Goal: Information Seeking & Learning: Compare options

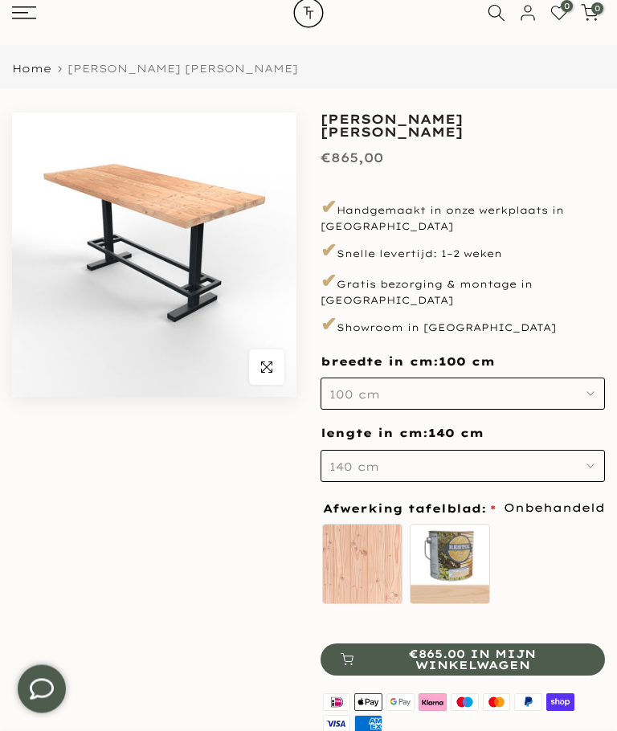
scroll to position [44, 0]
click at [604, 450] on button "140 cm" at bounding box center [463, 466] width 284 height 32
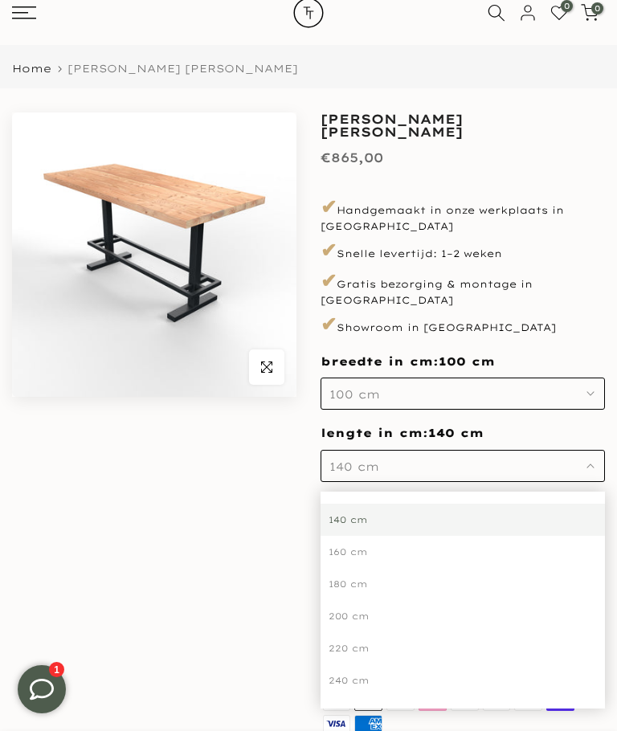
click at [594, 452] on form "**********" at bounding box center [463, 514] width 284 height 321
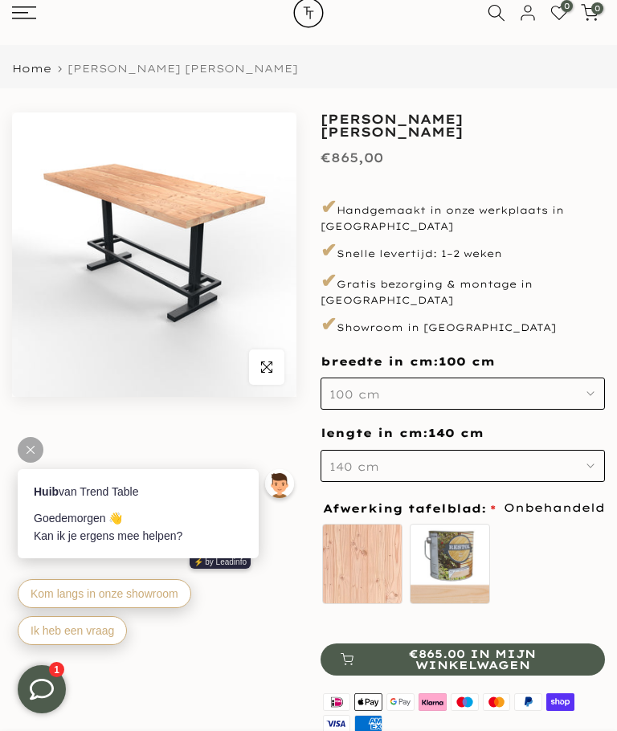
scroll to position [0, 0]
click at [595, 450] on button "140 cm" at bounding box center [463, 466] width 284 height 32
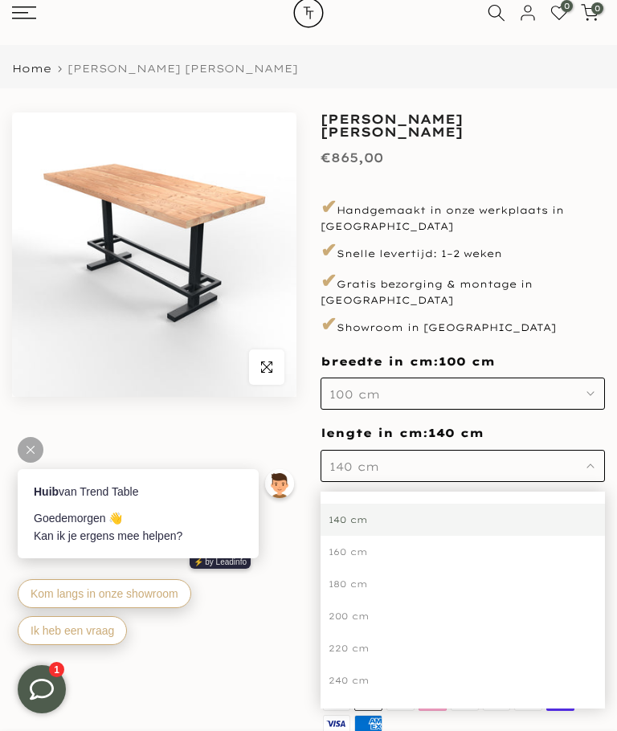
click at [335, 600] on div "200 cm" at bounding box center [463, 616] width 284 height 32
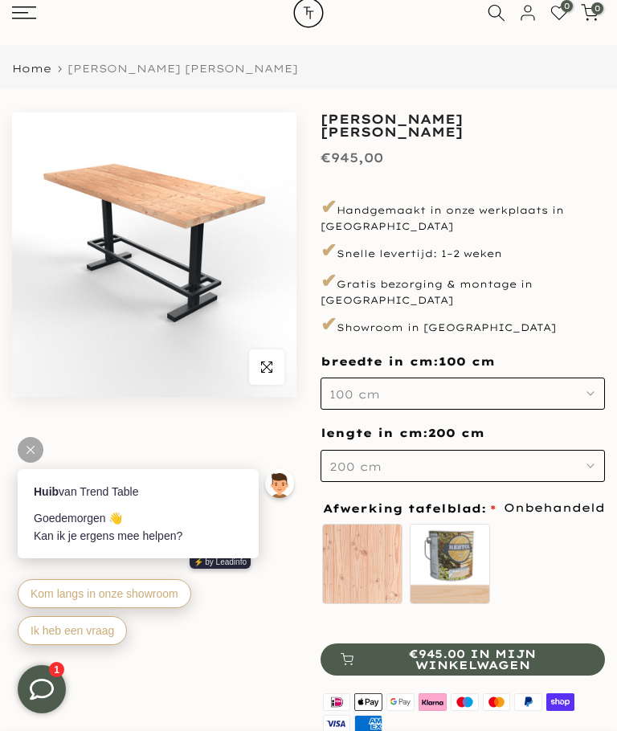
click at [86, 333] on img at bounding box center [154, 254] width 284 height 284
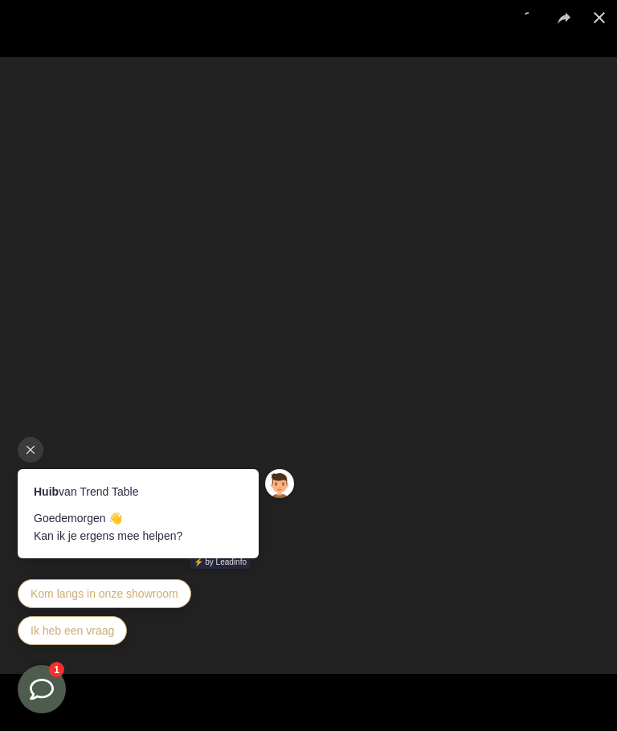
click at [34, 455] on div at bounding box center [31, 450] width 26 height 26
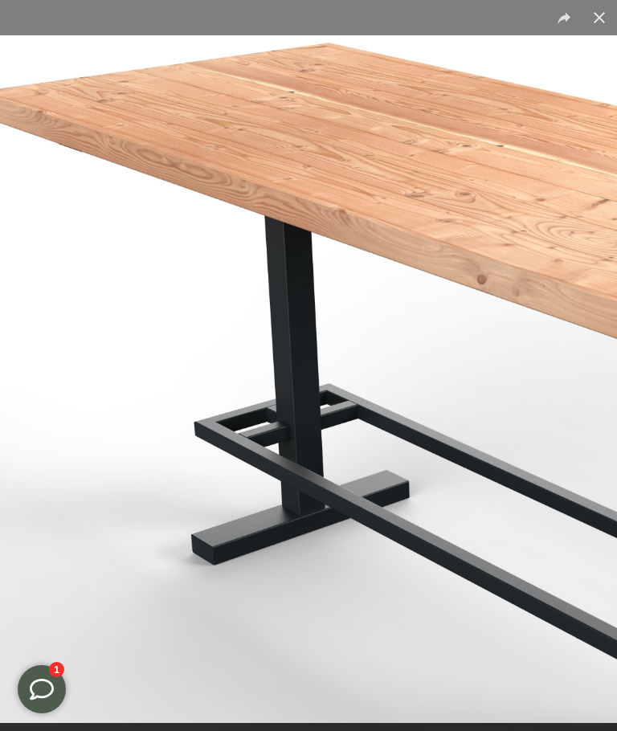
click at [134, 267] on img at bounding box center [521, 486] width 1388 height 1388
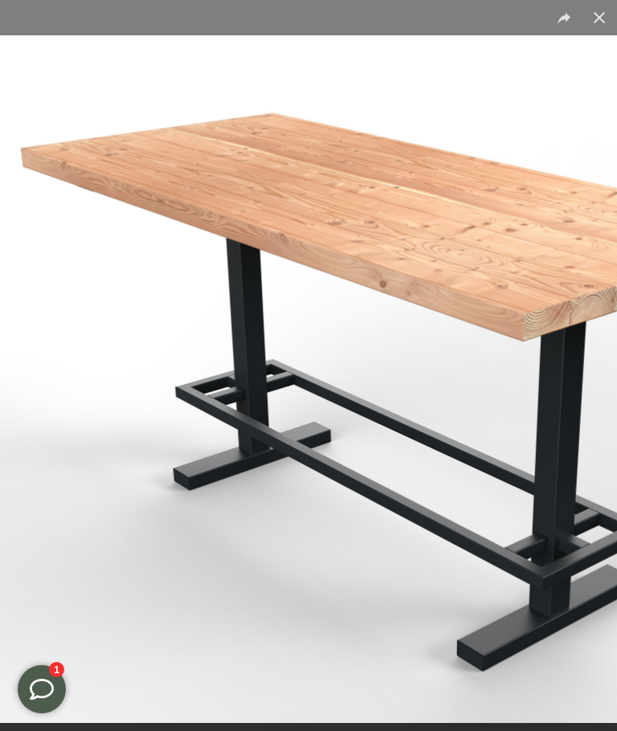
click at [72, 296] on img at bounding box center [411, 433] width 1003 height 1003
